Goal: Information Seeking & Learning: Learn about a topic

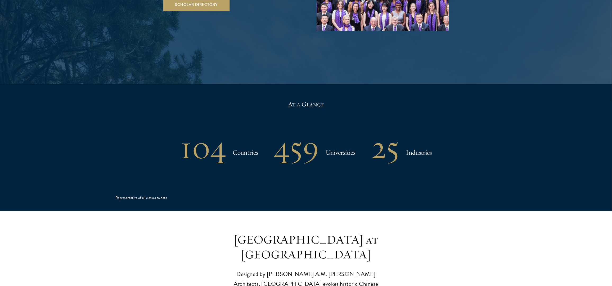
scroll to position [1183, 0]
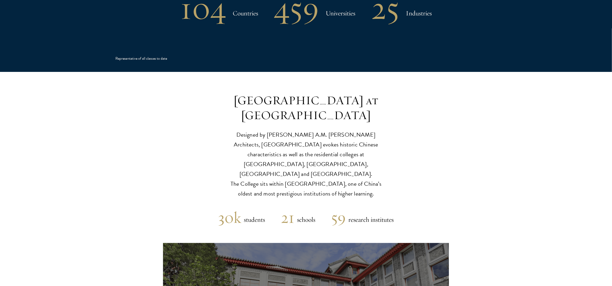
click at [132, 212] on section "30k students 21 schools 59 research institutes" at bounding box center [306, 219] width 612 height 15
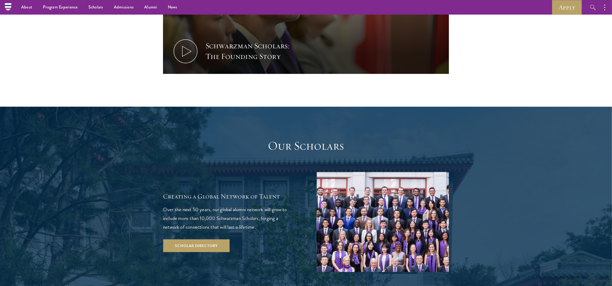
scroll to position [0, 0]
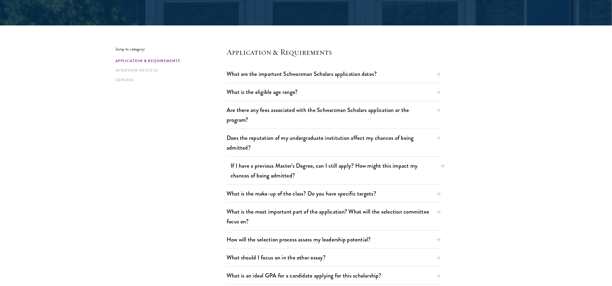
scroll to position [119, 0]
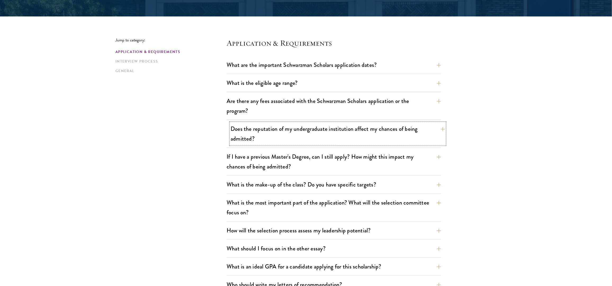
click at [278, 135] on button "Does the reputation of my undergraduate institution affect my chances of being …" at bounding box center [338, 134] width 215 height 22
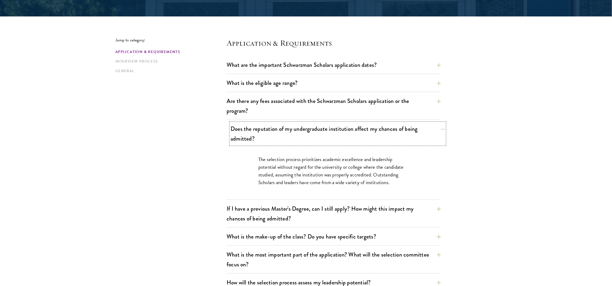
click at [287, 133] on button "Does the reputation of my undergraduate institution affect my chances of being …" at bounding box center [338, 134] width 215 height 22
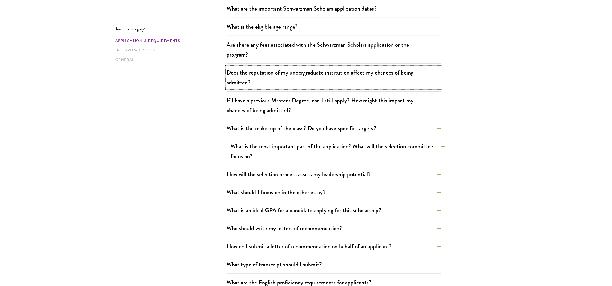
scroll to position [203, 0]
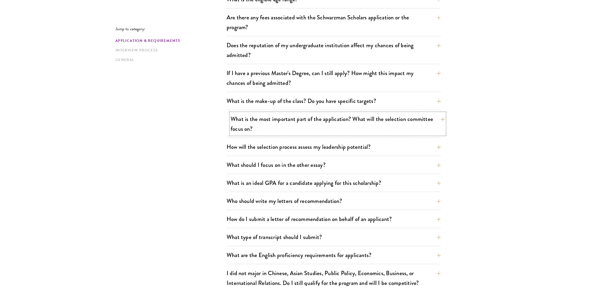
click at [291, 131] on button "What is the most important part of the application? What will the selection com…" at bounding box center [338, 124] width 215 height 22
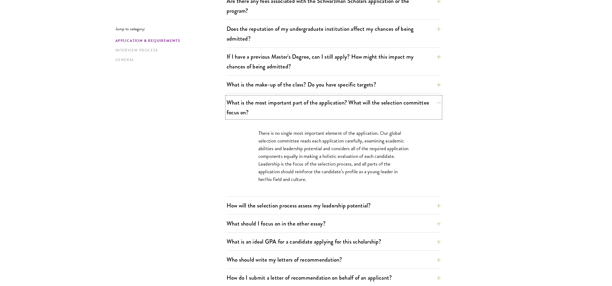
scroll to position [243, 0]
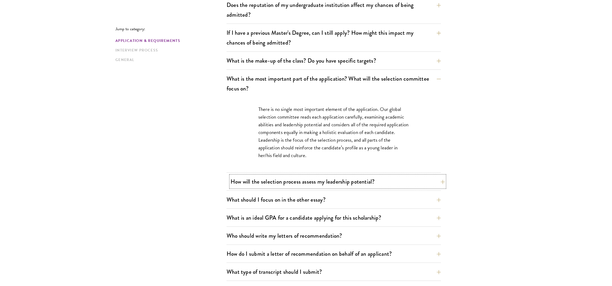
click at [323, 182] on button "How will the selection process assess my leadership potential?" at bounding box center [338, 181] width 215 height 12
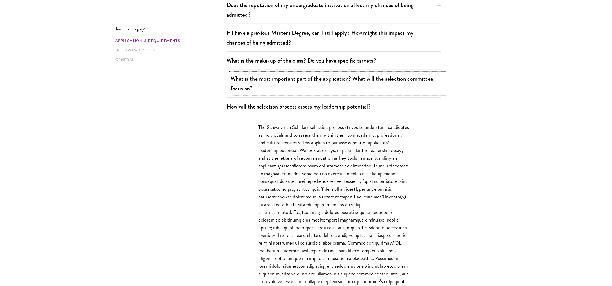
click at [315, 90] on button "What is the most important part of the application? What will the selection com…" at bounding box center [338, 84] width 215 height 22
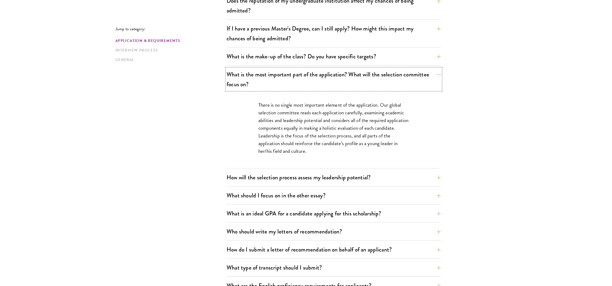
scroll to position [315, 0]
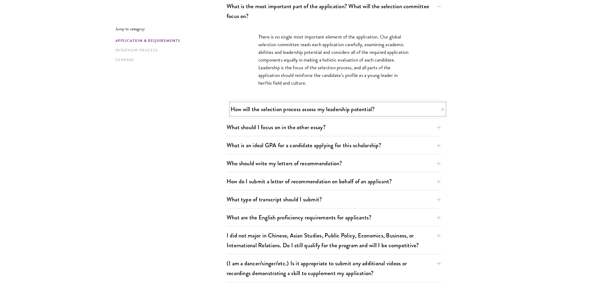
click at [300, 110] on button "How will the selection process assess my leadership potential?" at bounding box center [338, 109] width 215 height 12
